Goal: Navigation & Orientation: Understand site structure

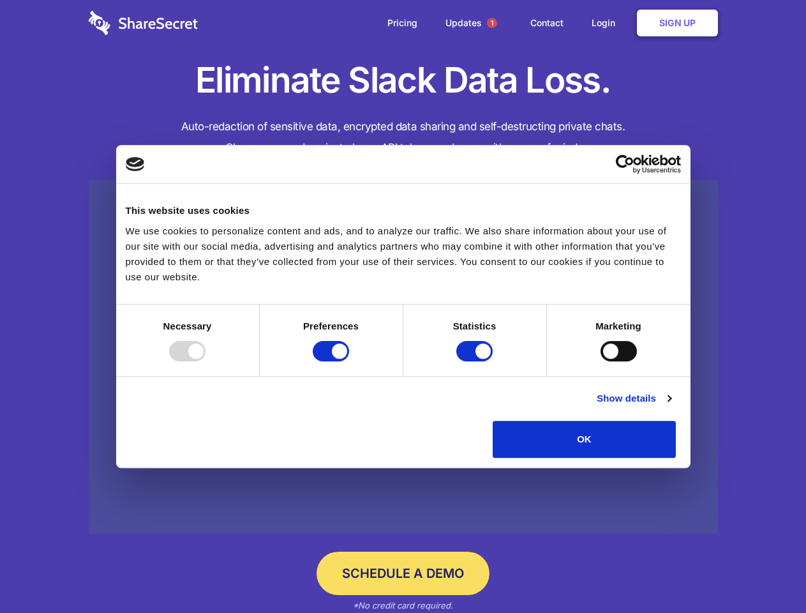
click at [206, 361] on div at bounding box center [187, 351] width 36 height 20
click at [349, 361] on input "Preferences" at bounding box center [331, 351] width 36 height 20
checkbox input "false"
click at [476, 361] on input "Statistics" at bounding box center [474, 351] width 36 height 20
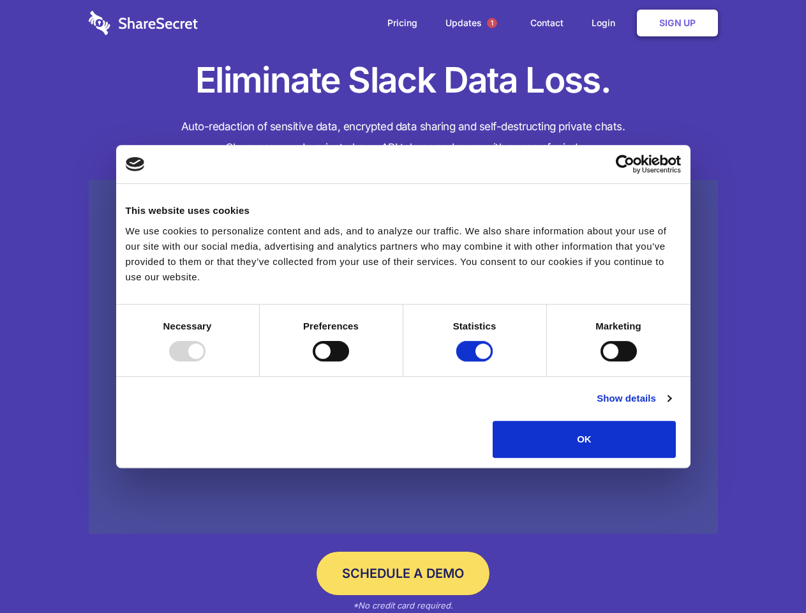
checkbox input "false"
click at [601, 361] on input "Marketing" at bounding box center [619, 351] width 36 height 20
checkbox input "true"
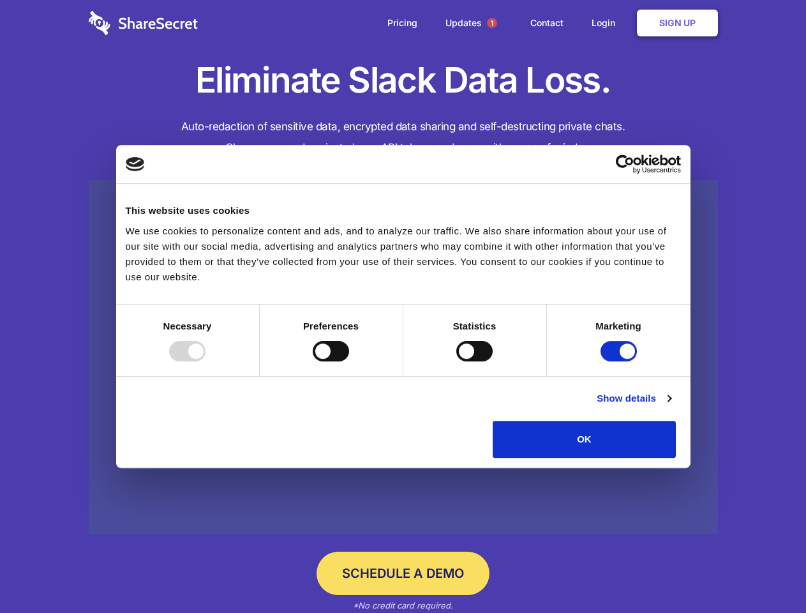
click at [671, 406] on link "Show details" at bounding box center [634, 398] width 74 height 15
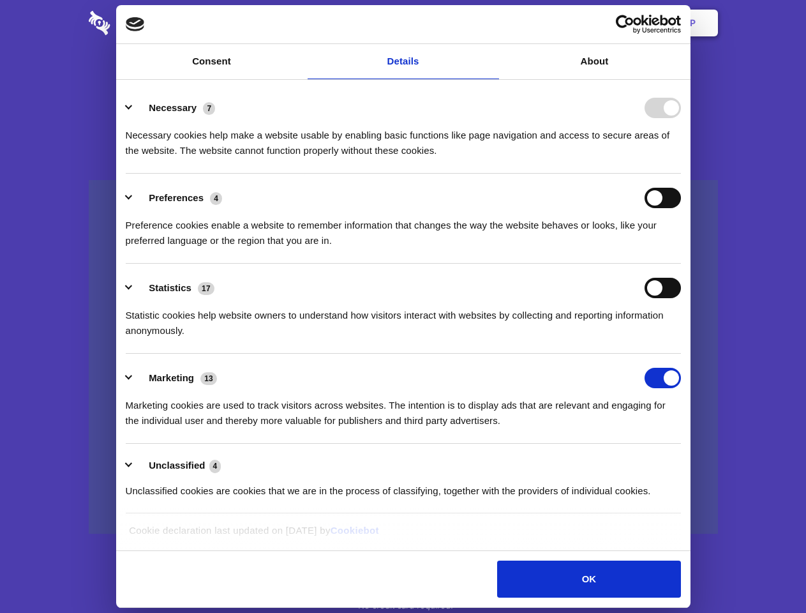
click at [687, 462] on ul "Necessary 7 Necessary cookies help make a website usable by enabling basic func…" at bounding box center [402, 299] width 567 height 430
